Goal: Transaction & Acquisition: Download file/media

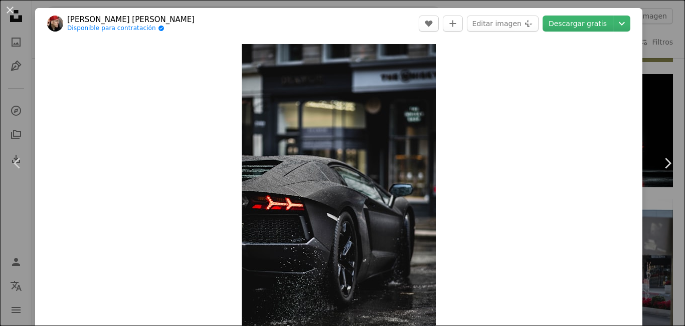
scroll to position [451, 0]
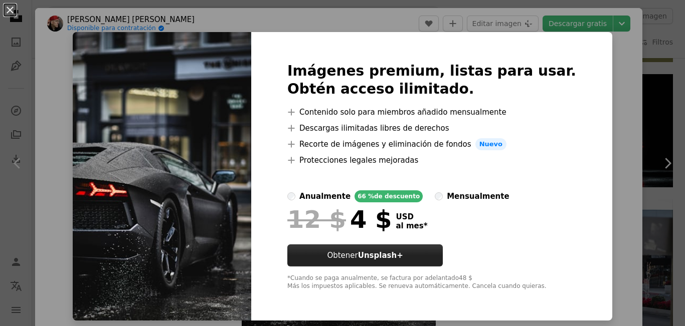
click at [403, 255] on strong "Unsplash+" at bounding box center [380, 255] width 45 height 9
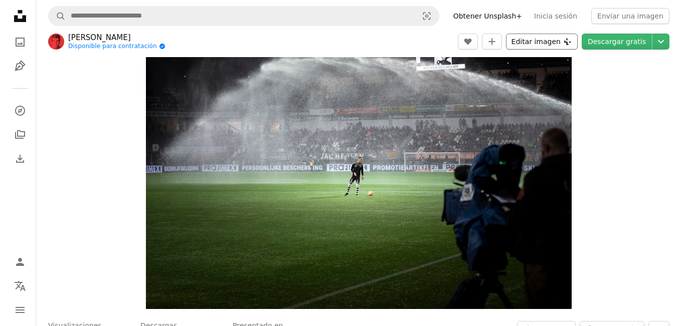
scroll to position [50, 0]
